Goal: Task Accomplishment & Management: Complete application form

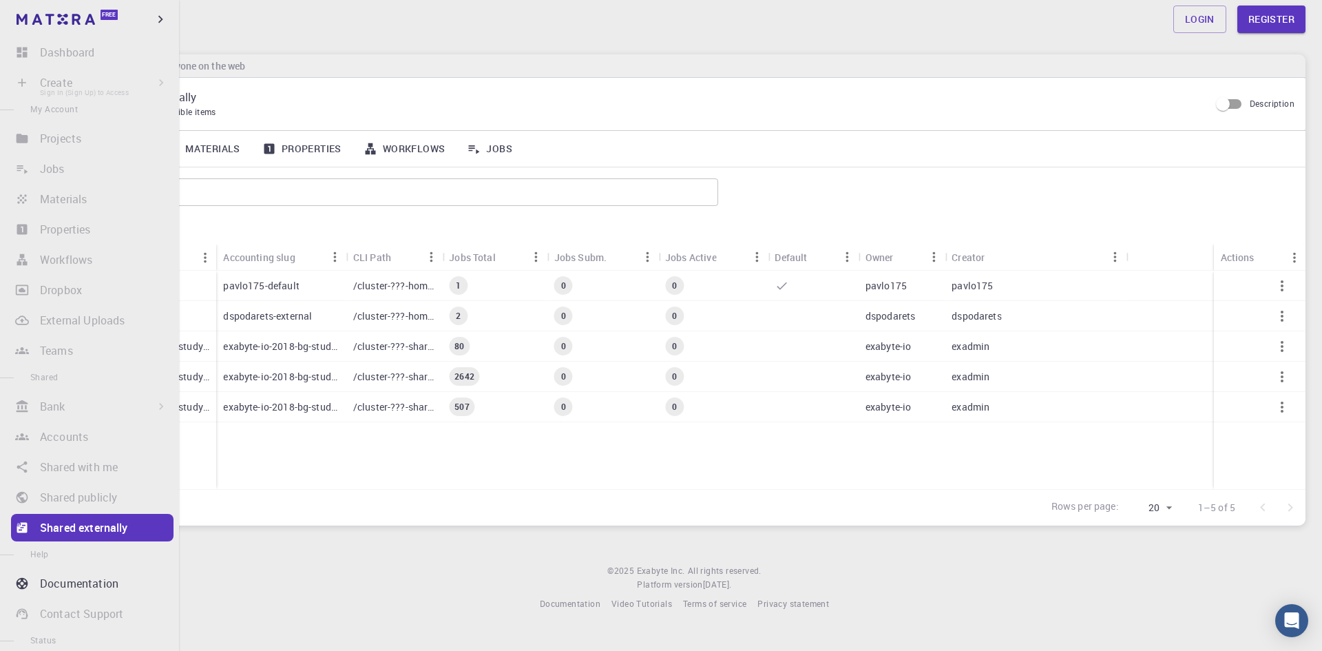
click at [61, 75] on li "Create Sign In (Sign Up) to Access New Job New Material Create Material Upload …" at bounding box center [89, 83] width 179 height 28
click at [57, 88] on li "Create Sign In (Sign Up) to Access New Job New Material Create Material Upload …" at bounding box center [89, 83] width 179 height 28
click at [153, 81] on li "Create Sign In (Sign Up) to Access New Job New Material Create Material Upload …" at bounding box center [89, 83] width 179 height 28
click at [52, 143] on li "Projects Sign In (Sign Up) to Access" at bounding box center [89, 139] width 179 height 28
click at [107, 18] on span "Free" at bounding box center [109, 15] width 14 height 8
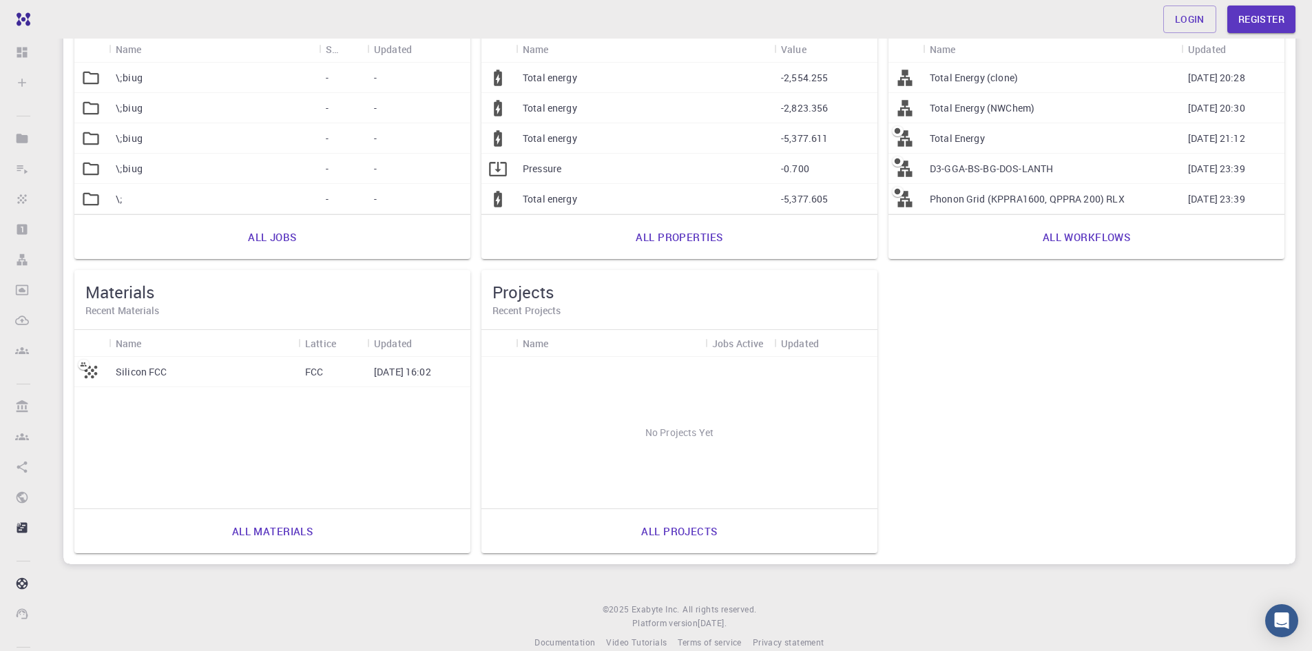
scroll to position [199, 0]
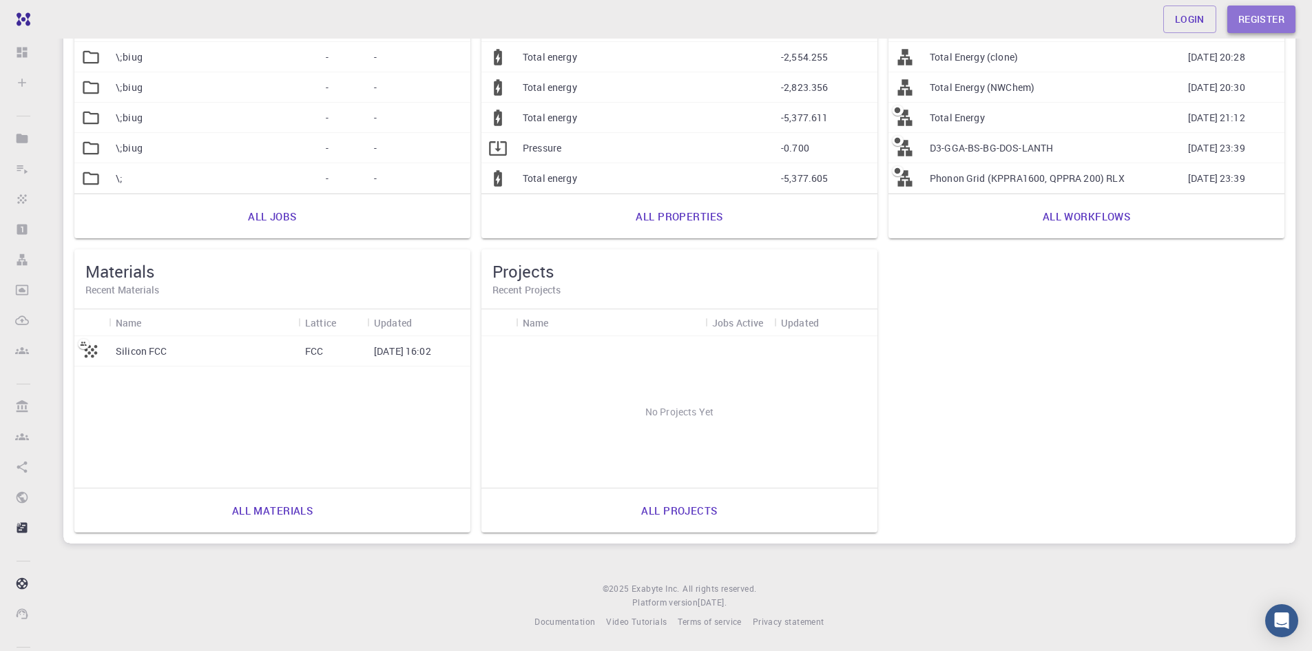
click at [1239, 21] on link "Register" at bounding box center [1261, 20] width 68 height 28
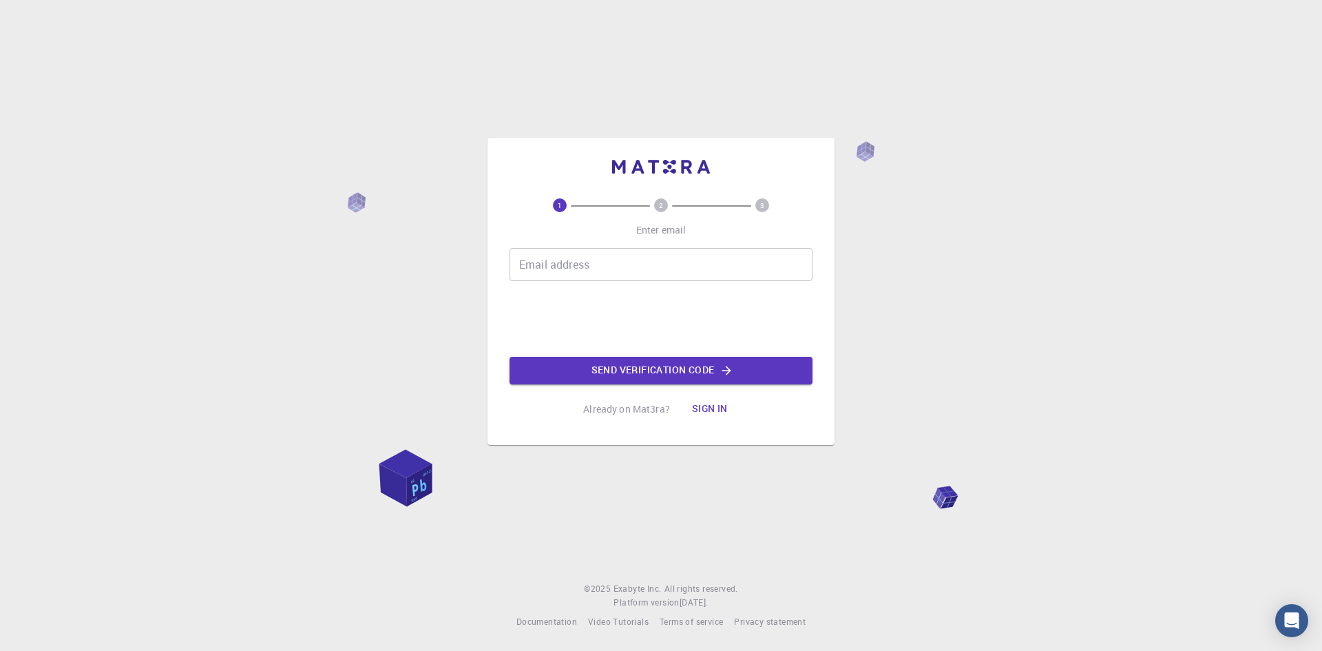
click at [556, 271] on input "Email address" at bounding box center [661, 264] width 303 height 33
type input "[EMAIL_ADDRESS][PERSON_NAME][DOMAIN_NAME]"
click at [636, 366] on button "Send verification code" at bounding box center [661, 371] width 303 height 28
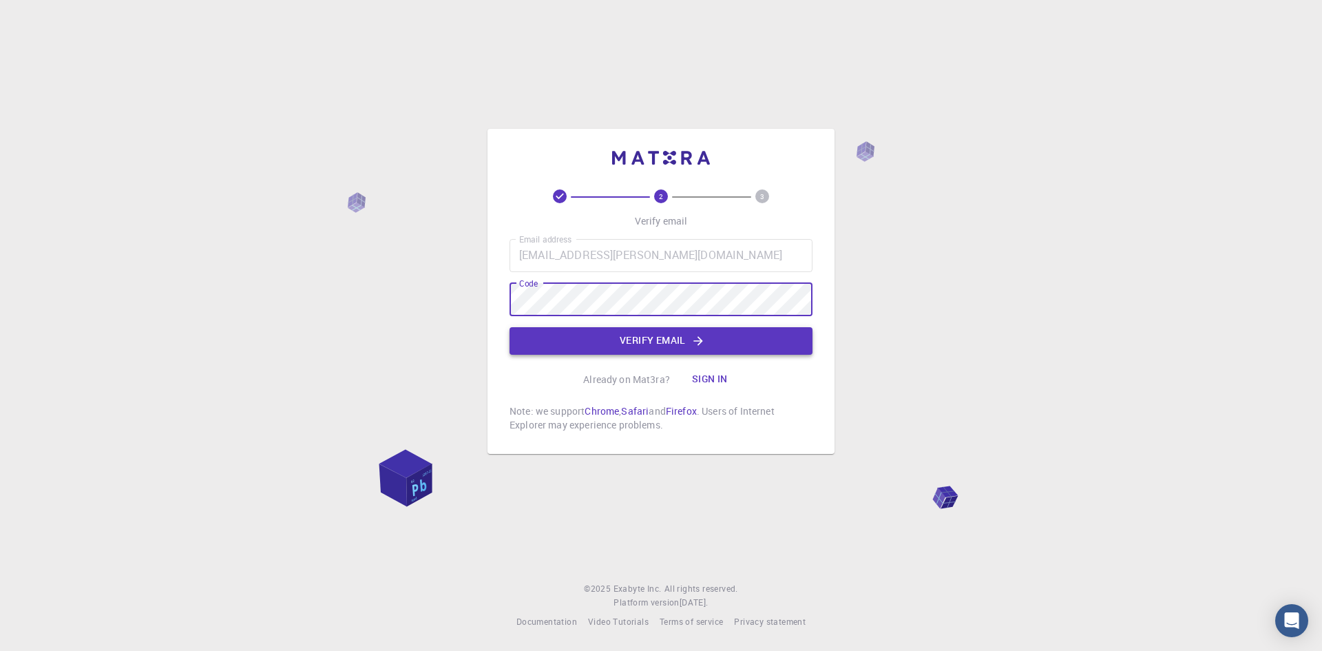
click at [629, 339] on button "Verify email" at bounding box center [661, 341] width 303 height 28
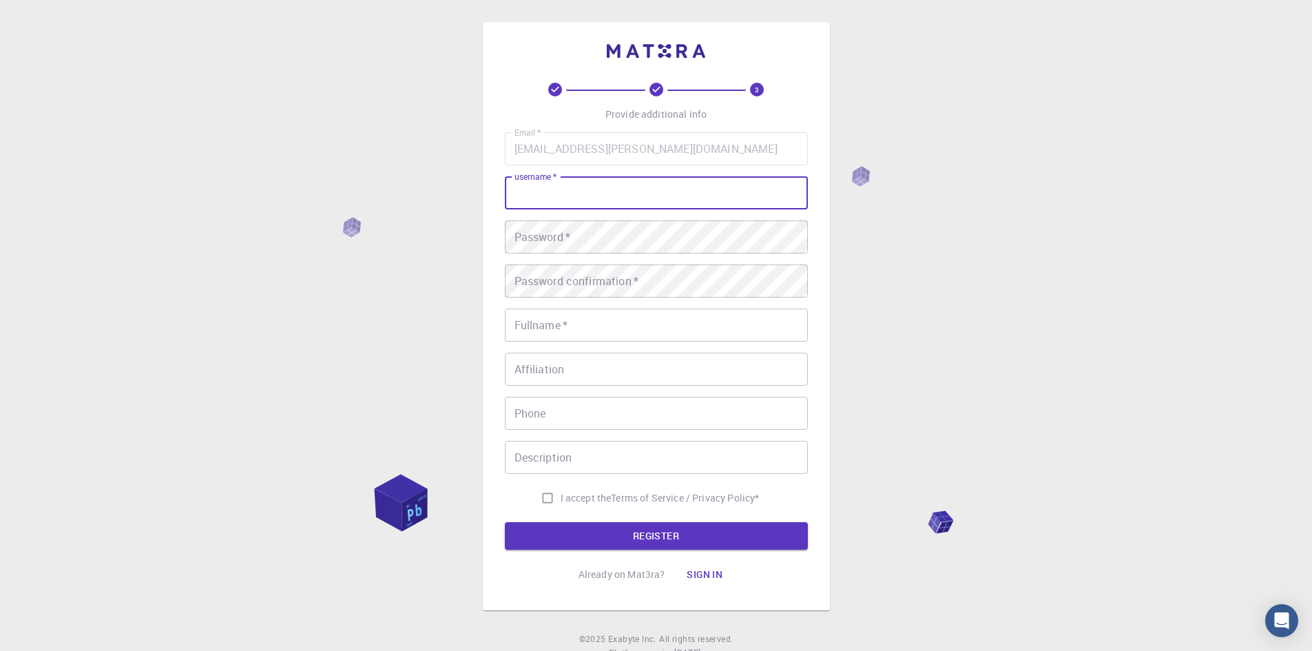
click at [552, 193] on input "username   *" at bounding box center [656, 192] width 303 height 33
type input "Tiago"
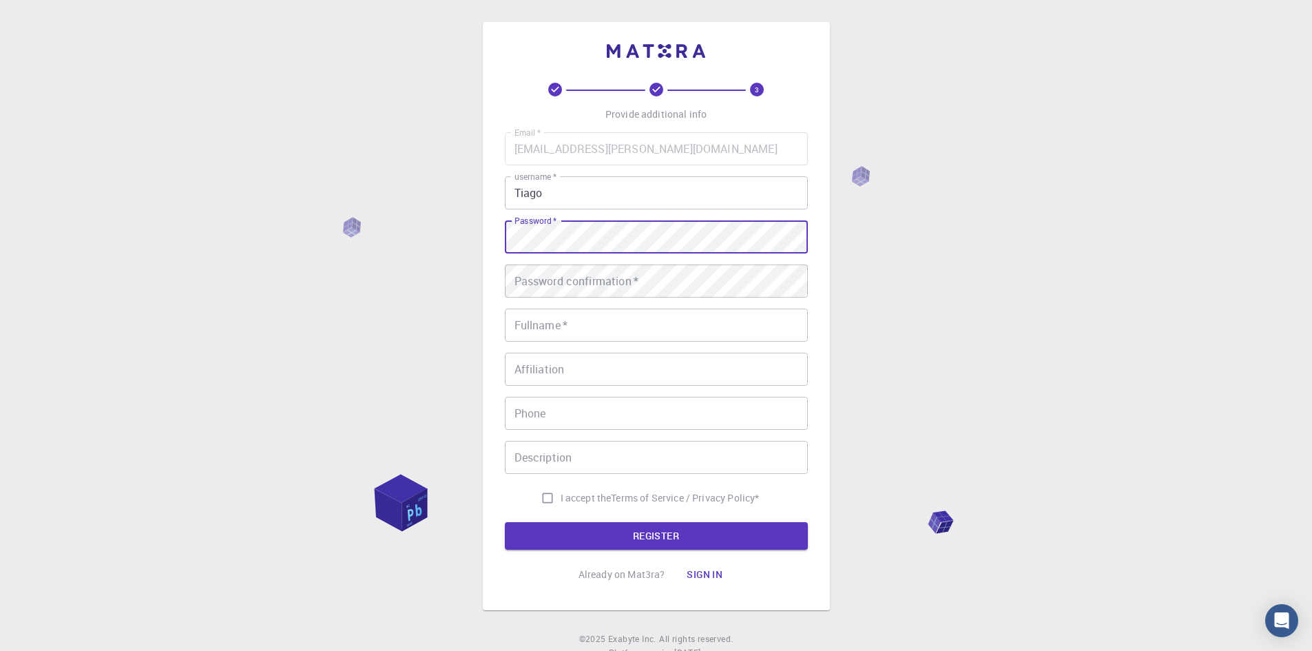
click at [552, 193] on input "Tiago" at bounding box center [656, 192] width 303 height 33
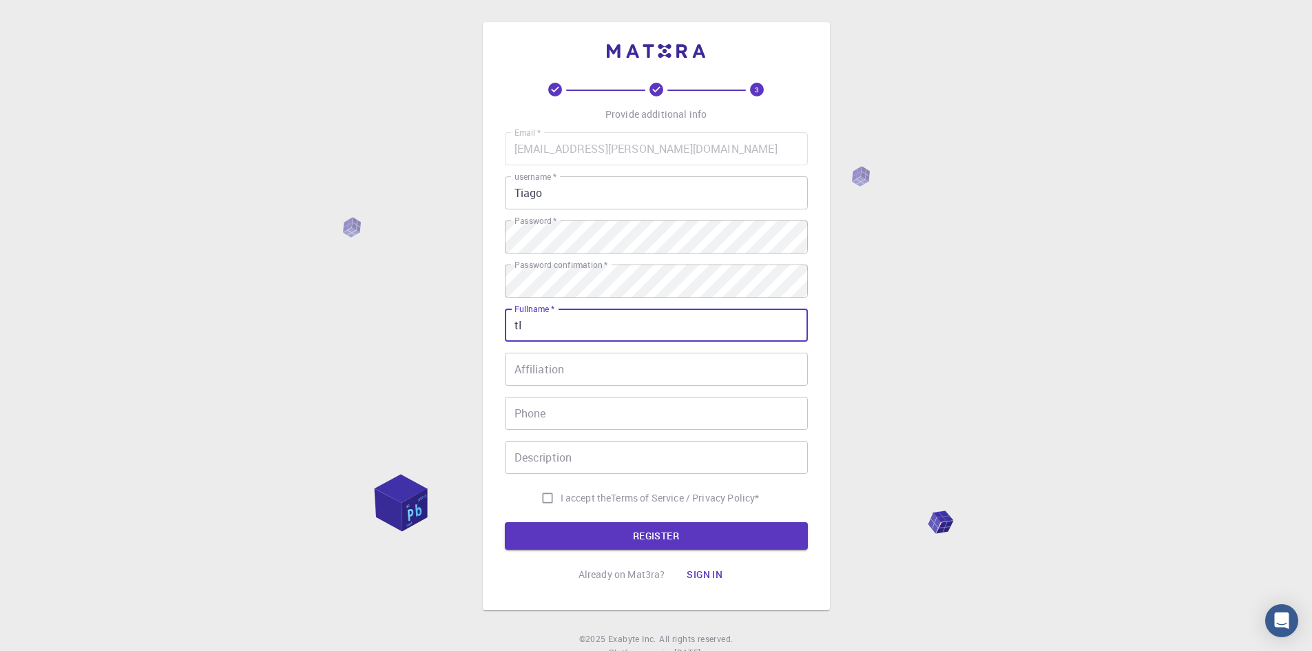
type input "t"
type input "TIAGO DE [PERSON_NAME]"
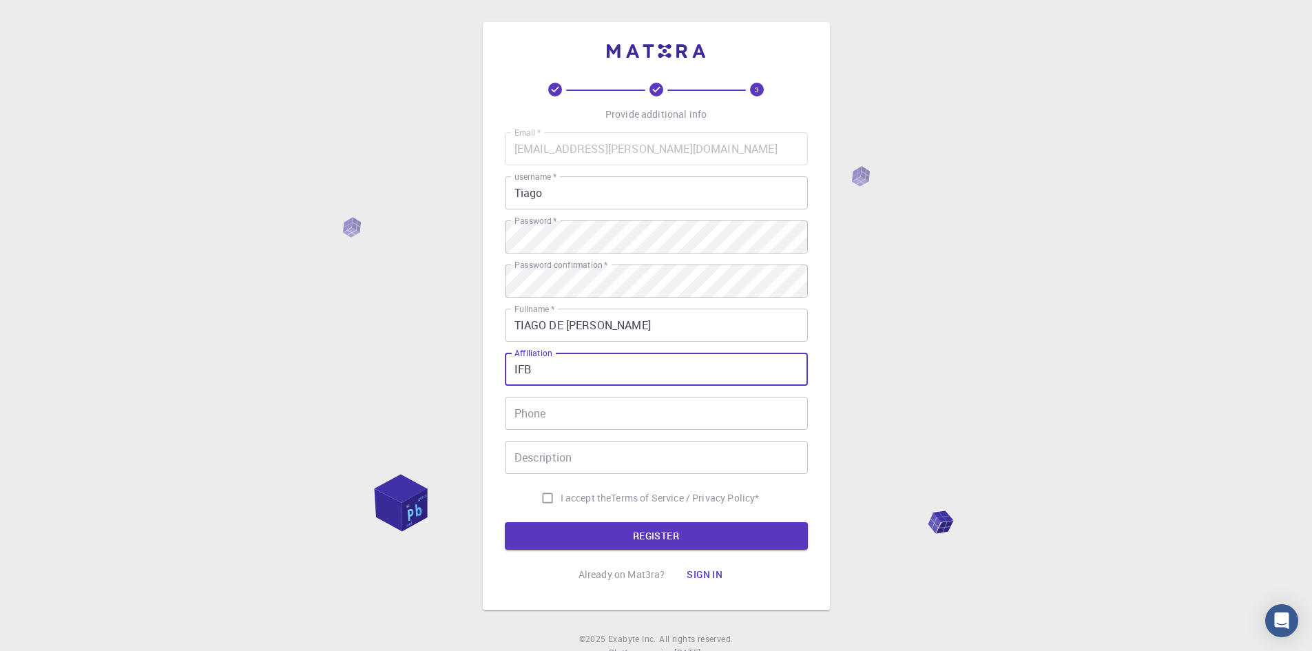
type input "IFB"
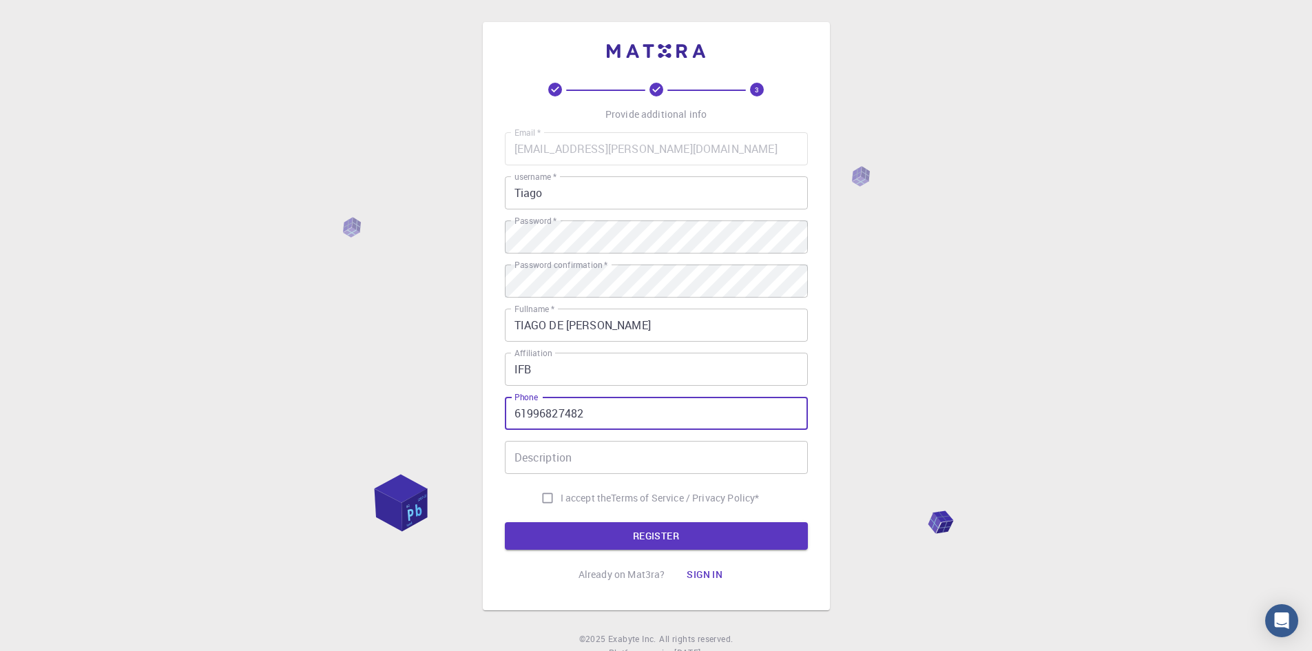
type input "61996827482"
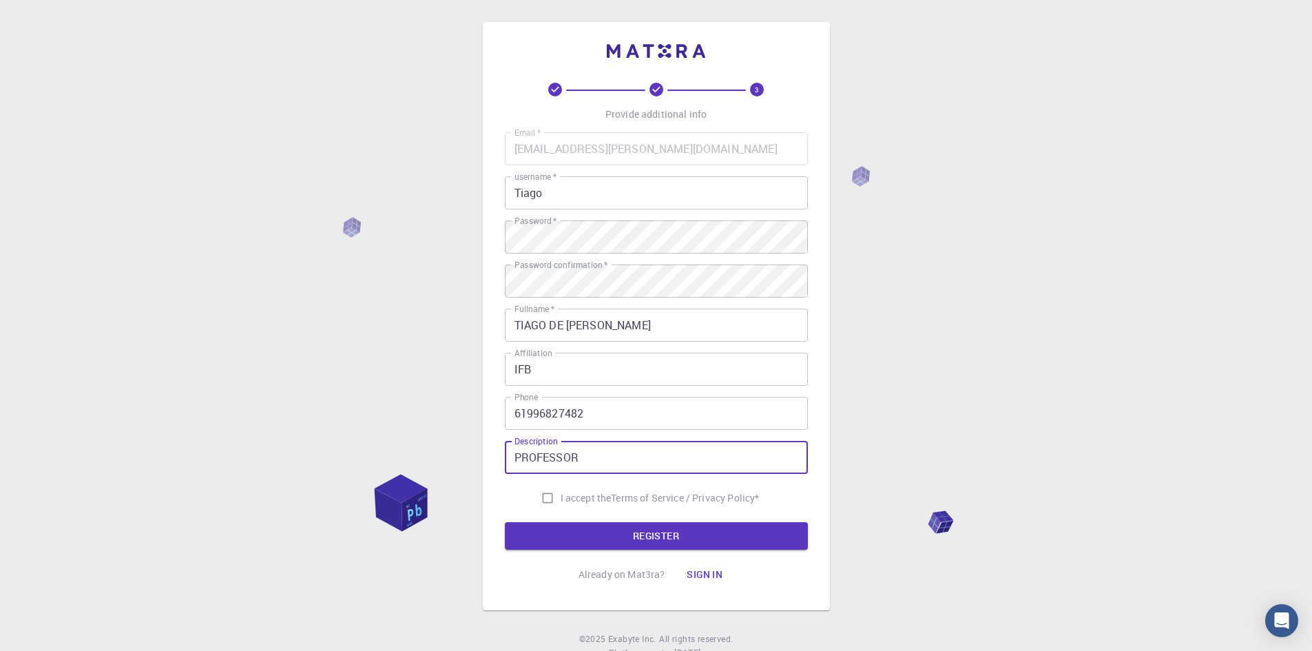
type input "PROFESSOR"
click at [538, 497] on input "I accept the Terms of Service / Privacy Policy *" at bounding box center [547, 498] width 26 height 26
checkbox input "true"
click at [591, 547] on button "REGISTER" at bounding box center [656, 536] width 303 height 28
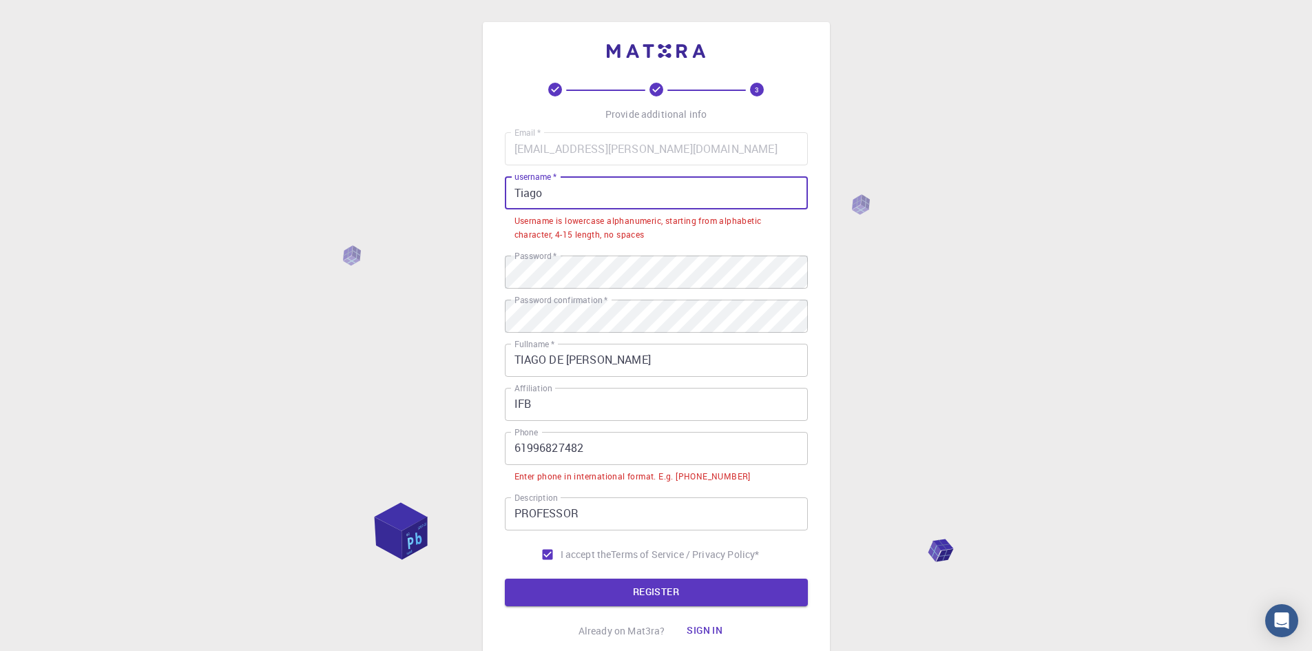
drag, startPoint x: 559, startPoint y: 191, endPoint x: 484, endPoint y: 204, distance: 76.2
click at [484, 204] on div "3 Provide additional info Email   * [EMAIL_ADDRESS][PERSON_NAME][DOMAIN_NAME] E…" at bounding box center [656, 344] width 347 height 644
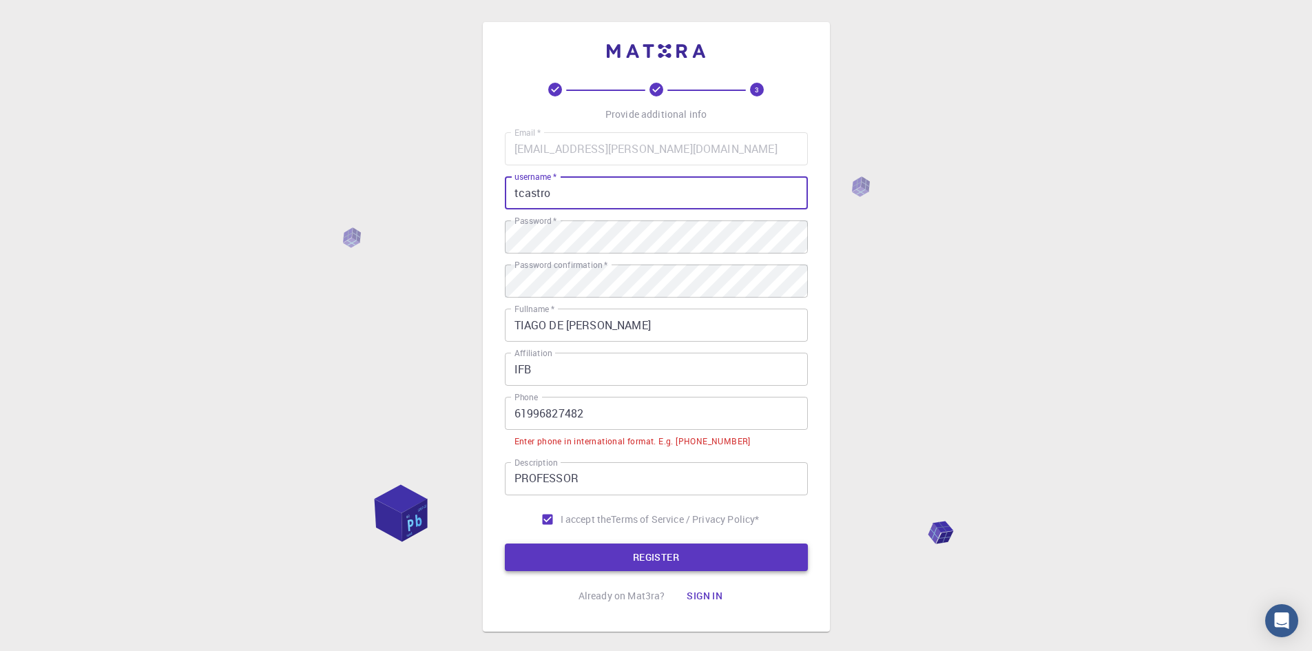
type input "tcastro"
click at [651, 565] on button "REGISTER" at bounding box center [656, 557] width 303 height 28
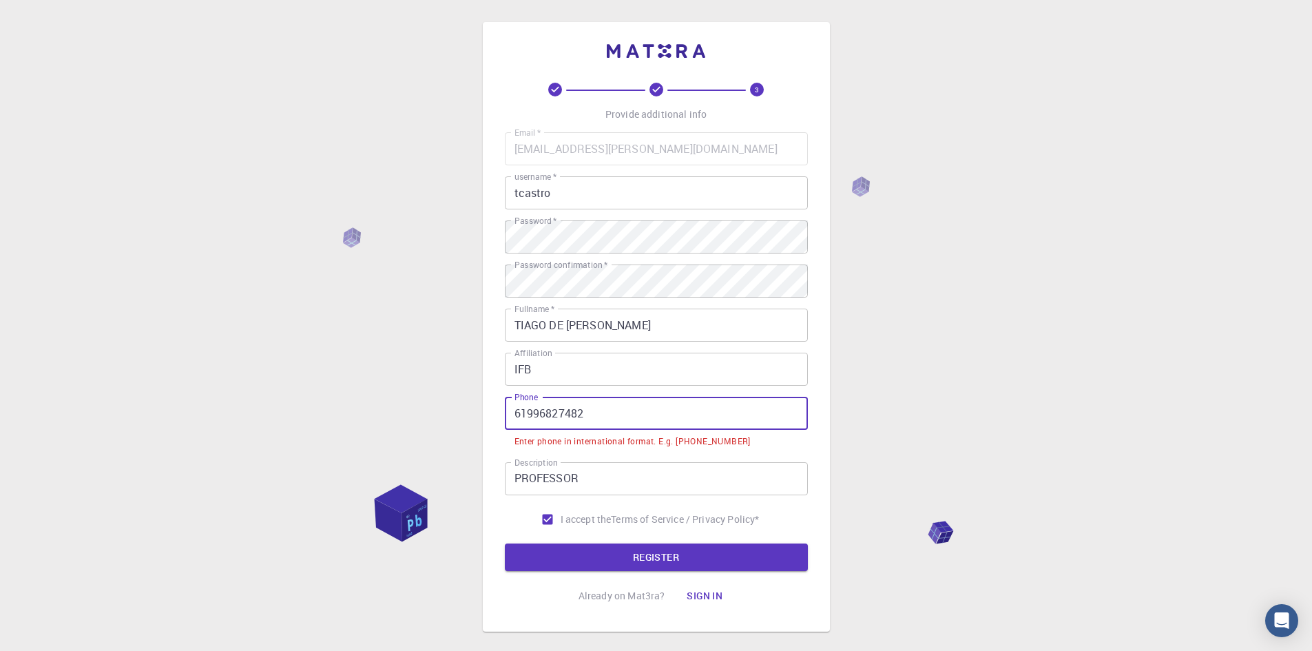
click at [514, 411] on input "61996827482" at bounding box center [656, 413] width 303 height 33
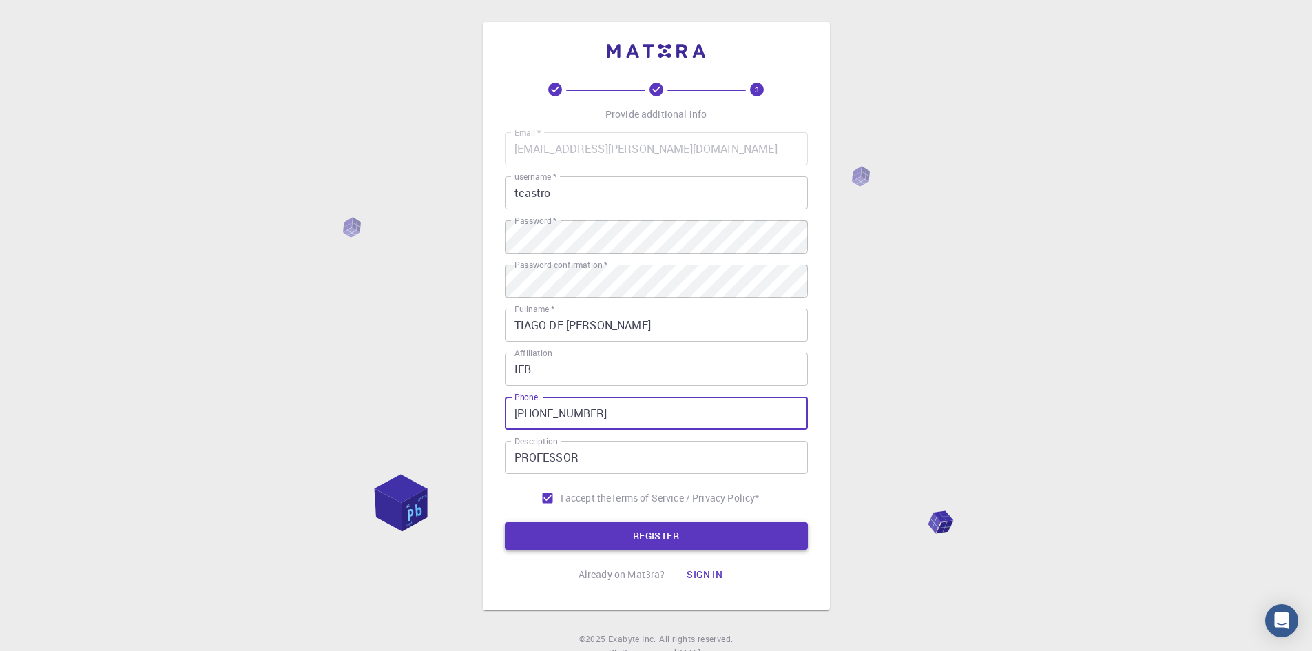
type input "[PHONE_NUMBER]"
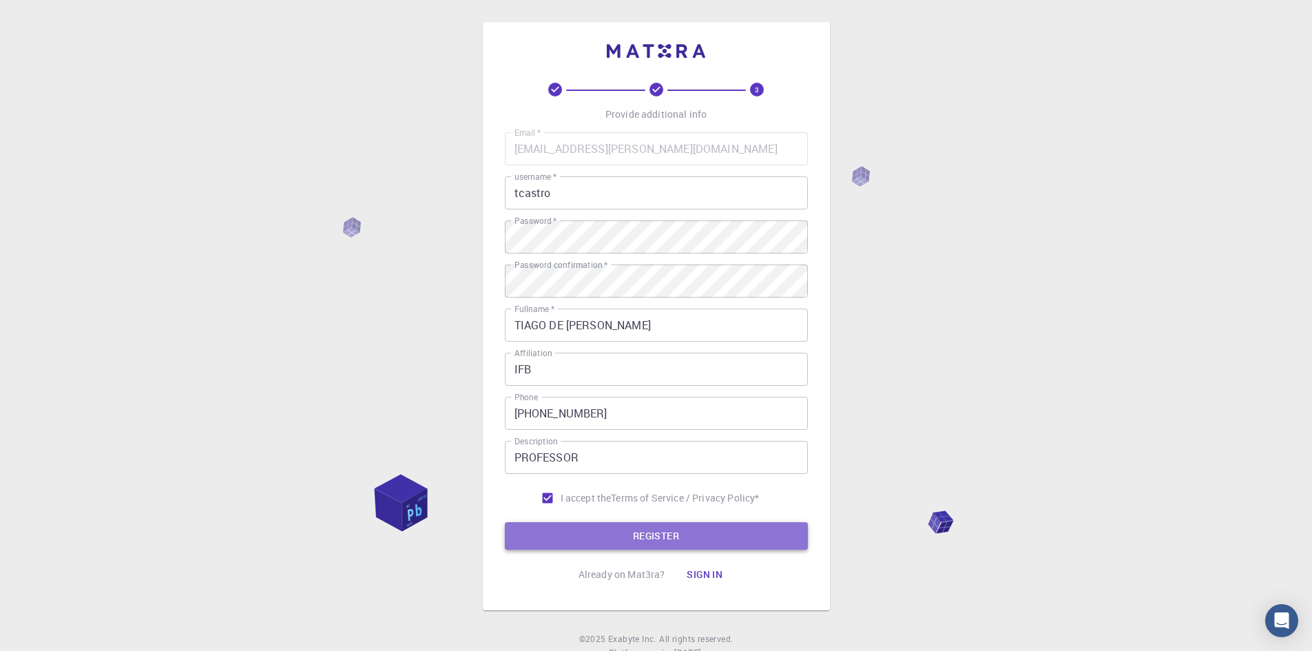
click at [667, 531] on button "REGISTER" at bounding box center [656, 536] width 303 height 28
click at [677, 538] on button "REGISTER" at bounding box center [656, 536] width 303 height 28
